Goal: Information Seeking & Learning: Learn about a topic

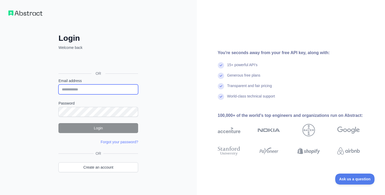
type input "**********"
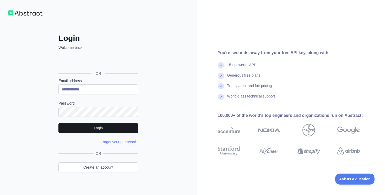
click at [92, 128] on button "Login" at bounding box center [98, 128] width 80 height 10
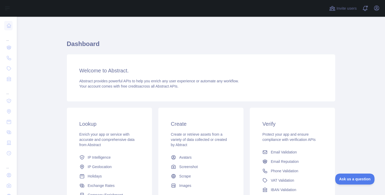
click at [337, 60] on main "Dashboard Welcome to Abstract. Abstract provides powerful APIs to help you enri…" at bounding box center [201, 106] width 368 height 179
click at [348, 8] on span "Invite users" at bounding box center [346, 9] width 20 height 6
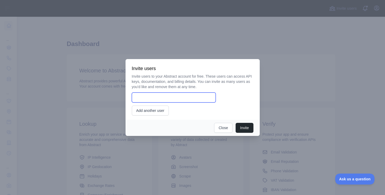
click at [169, 98] on input "email" at bounding box center [174, 98] width 84 height 10
type input "**********"
click at [247, 128] on button "Invite" at bounding box center [245, 128] width 18 height 10
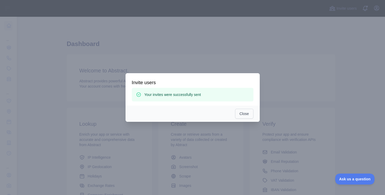
click at [242, 114] on button "Close" at bounding box center [244, 114] width 18 height 10
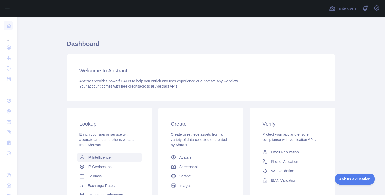
click at [96, 159] on span "IP Intelligence" at bounding box center [99, 157] width 23 height 5
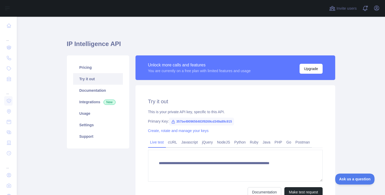
type textarea "**********"
click at [99, 89] on link "Documentation" at bounding box center [98, 91] width 50 height 12
click at [92, 78] on link "Try it out" at bounding box center [98, 79] width 50 height 12
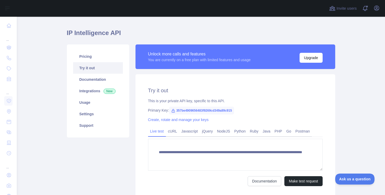
scroll to position [11, 0]
click at [97, 68] on link "Try it out" at bounding box center [98, 68] width 50 height 12
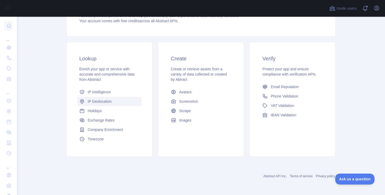
scroll to position [66, 0]
click at [107, 92] on span "IP Intelligence" at bounding box center [99, 92] width 23 height 5
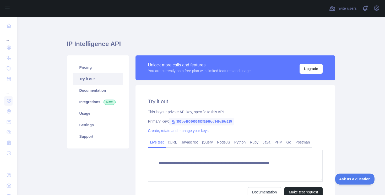
type textarea "**********"
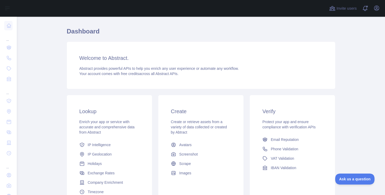
scroll to position [17, 0]
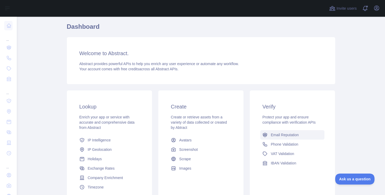
click at [292, 135] on span "Email Reputation" at bounding box center [285, 135] width 28 height 5
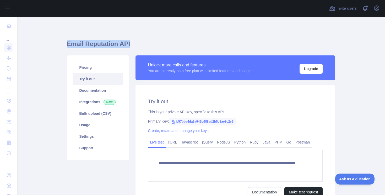
drag, startPoint x: 67, startPoint y: 44, endPoint x: 127, endPoint y: 47, distance: 60.1
click at [127, 47] on h1 "Email Reputation API" at bounding box center [201, 46] width 268 height 13
copy h1 "Email Reputation API"
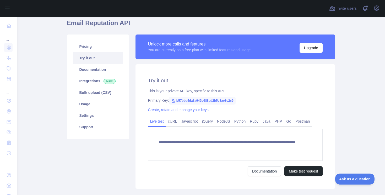
scroll to position [30, 0]
